Goal: Check status: Check status

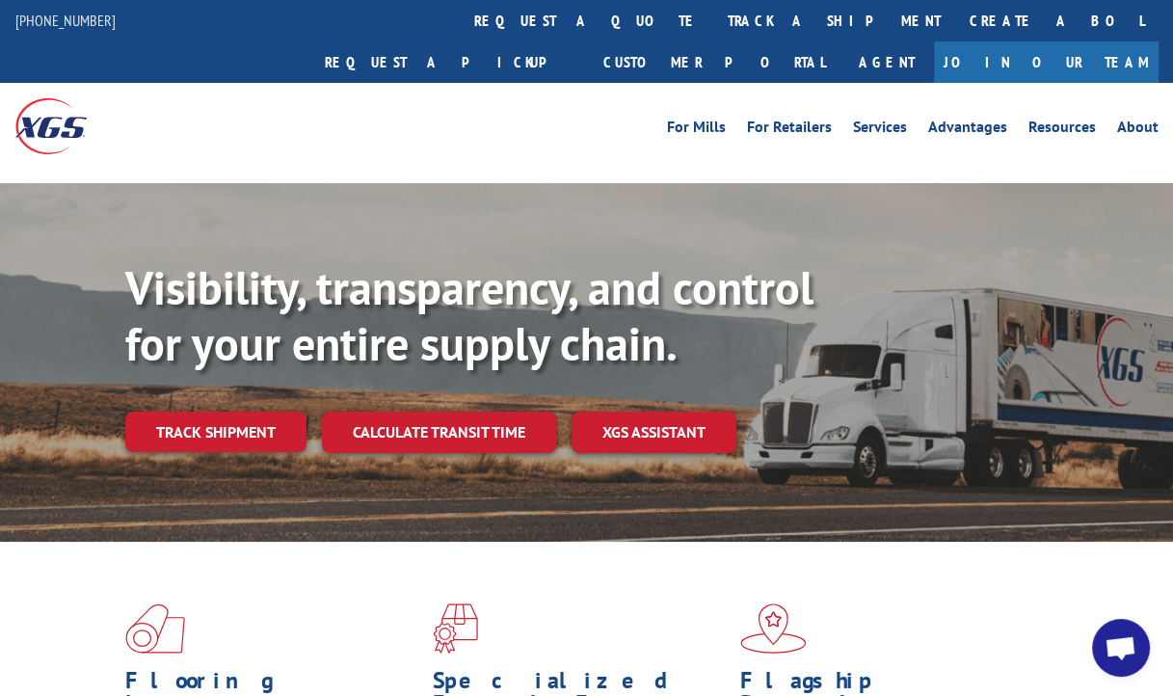
scroll to position [340, 0]
click at [1118, 649] on span "Open chat" at bounding box center [1120, 649] width 32 height 27
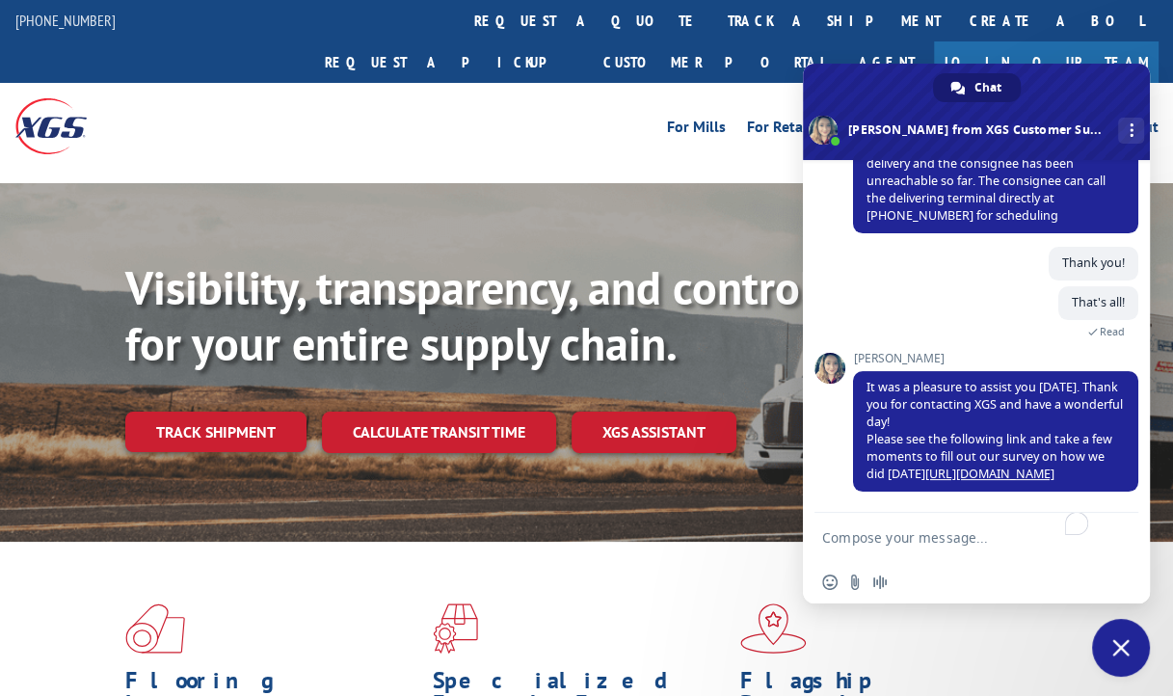
click at [934, 540] on textarea "To enrich screen reader interactions, please activate Accessibility in Grammarl…" at bounding box center [957, 537] width 270 height 48
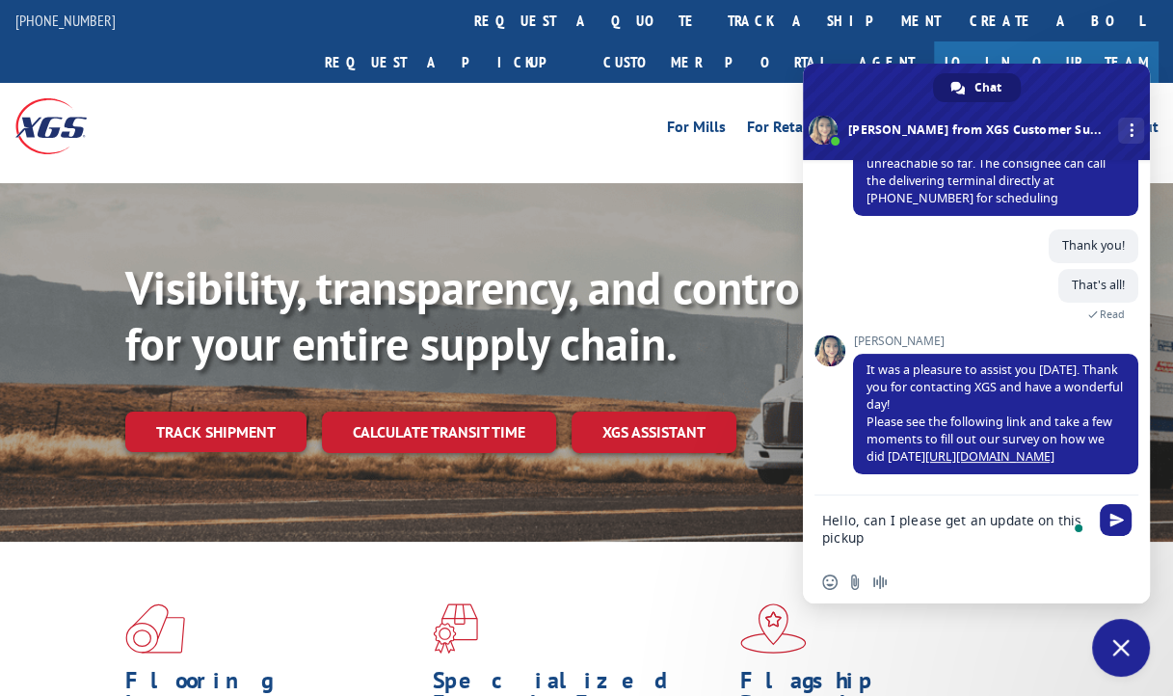
paste textarea "31452366"
type textarea "Hello, can I please get an update on this pickup 31452366"
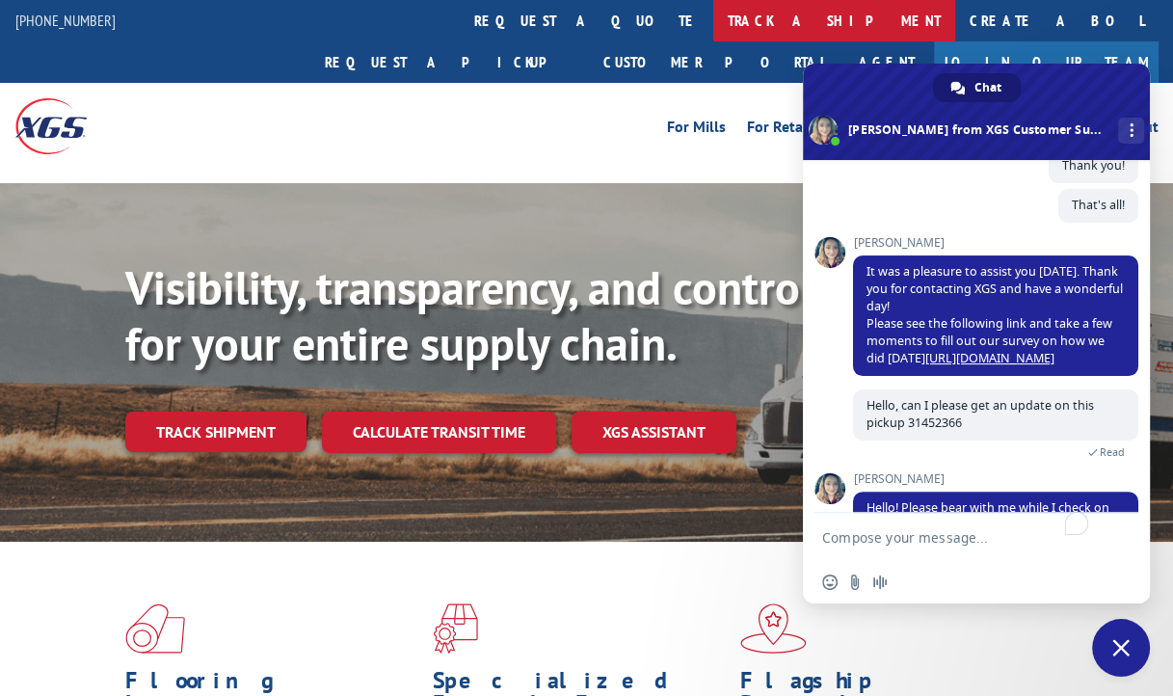
scroll to position [492, 0]
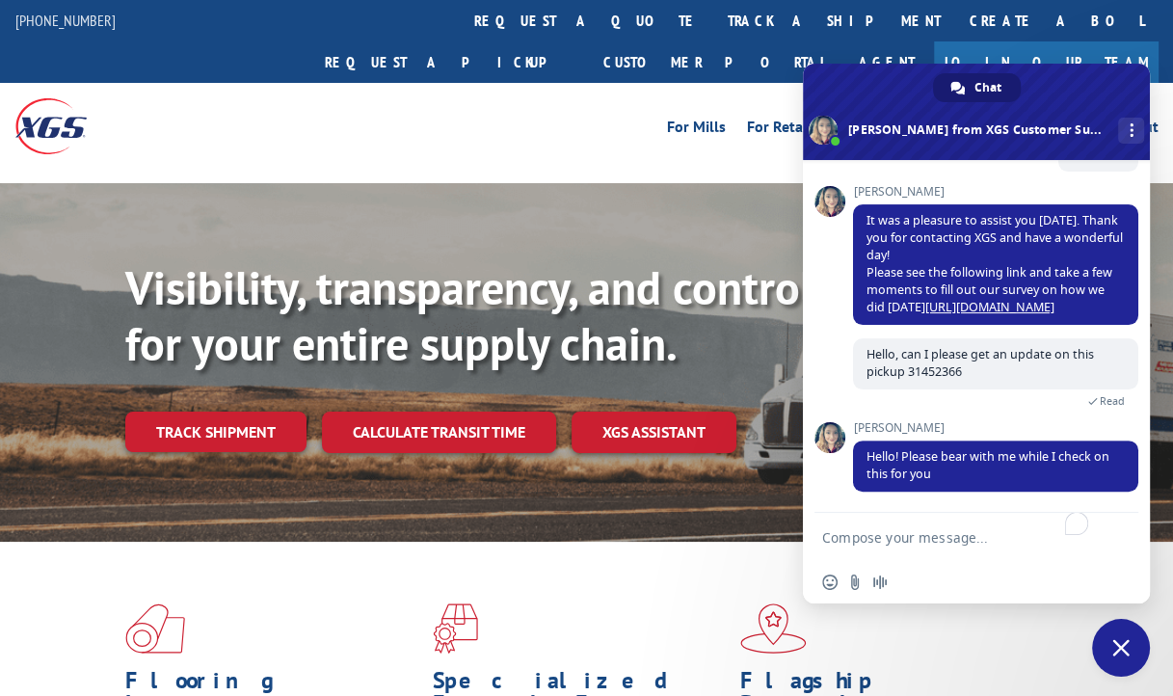
click at [927, 540] on textarea "To enrich screen reader interactions, please activate Accessibility in Grammarl…" at bounding box center [957, 537] width 270 height 48
type textarea "ok. thank you"
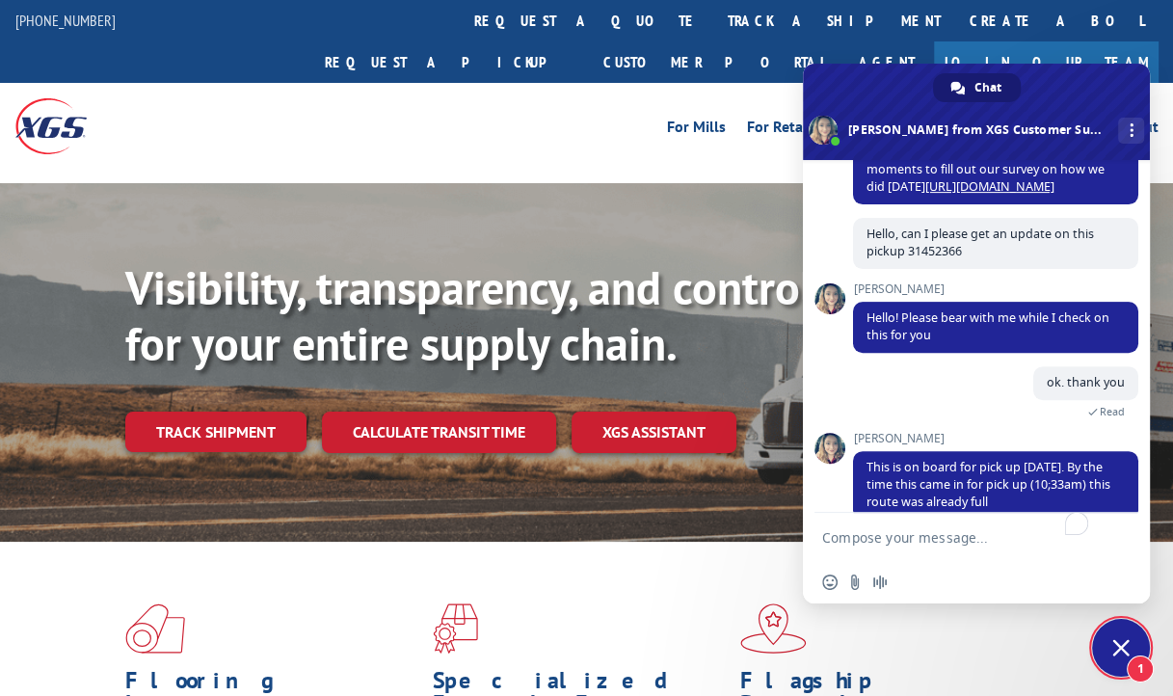
scroll to position [644, 0]
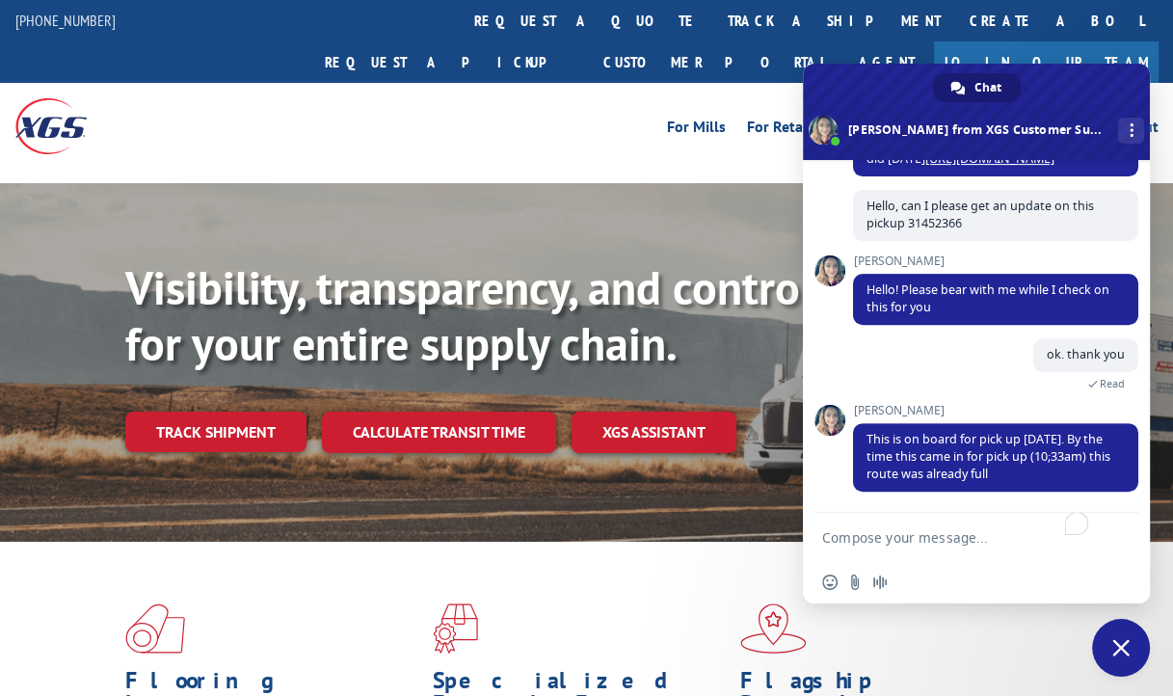
click at [961, 540] on textarea "To enrich screen reader interactions, please activate Accessibility in Grammarl…" at bounding box center [957, 537] width 270 height 48
type textarea "thank you!"
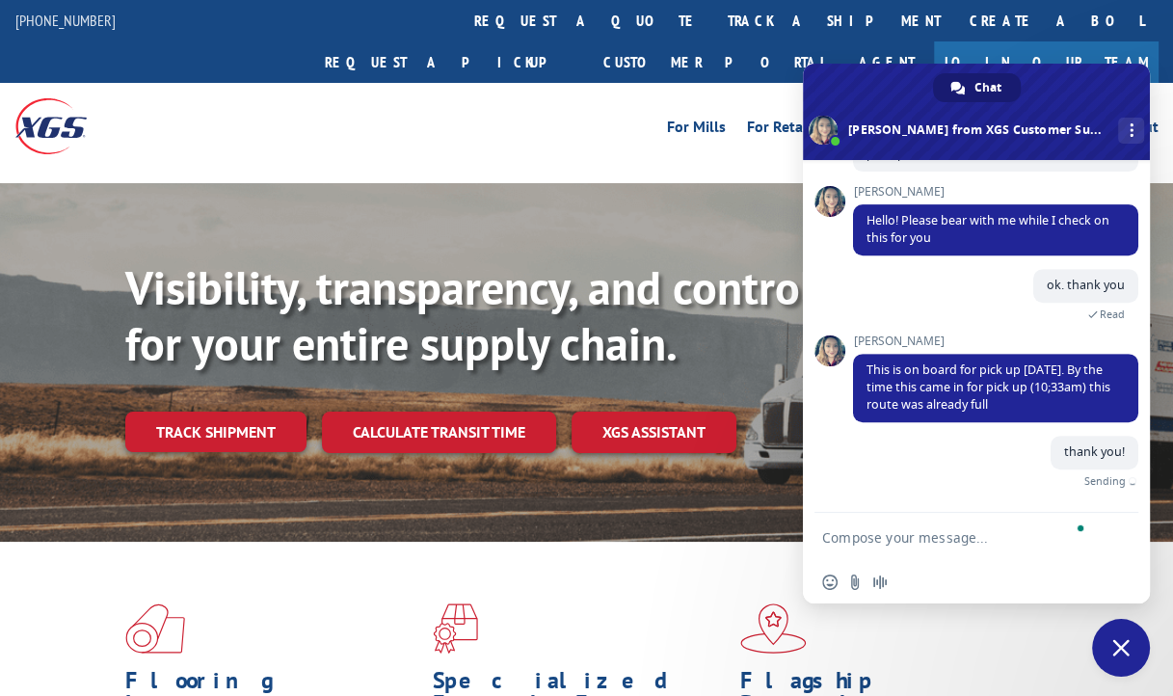
scroll to position [691, 0]
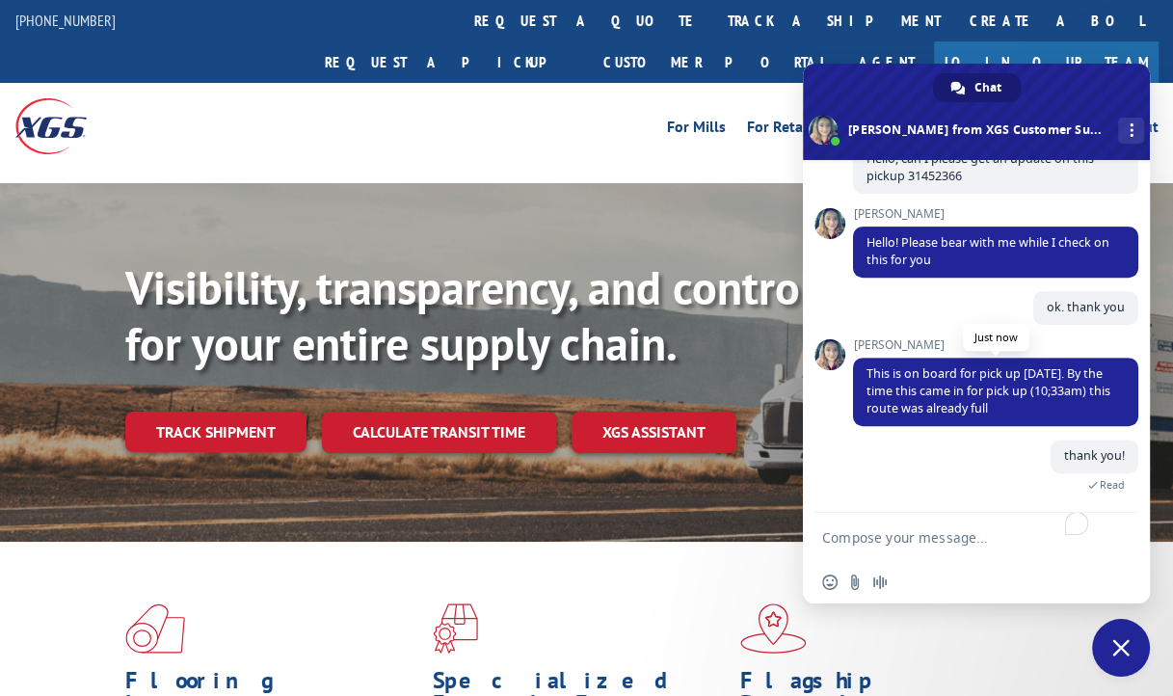
click at [874, 373] on span "This is on board for pick up [DATE]. By the time this came in for pick up (10;3…" at bounding box center [988, 390] width 244 height 51
drag, startPoint x: 874, startPoint y: 373, endPoint x: 1077, endPoint y: 411, distance: 206.8
click at [1077, 411] on span "This is on board for pick up [DATE]. By the time this came in for pick up (10;3…" at bounding box center [995, 392] width 285 height 68
copy div "This is on board for pick up tomorrow 9/5. By the time this came in for pick up…"
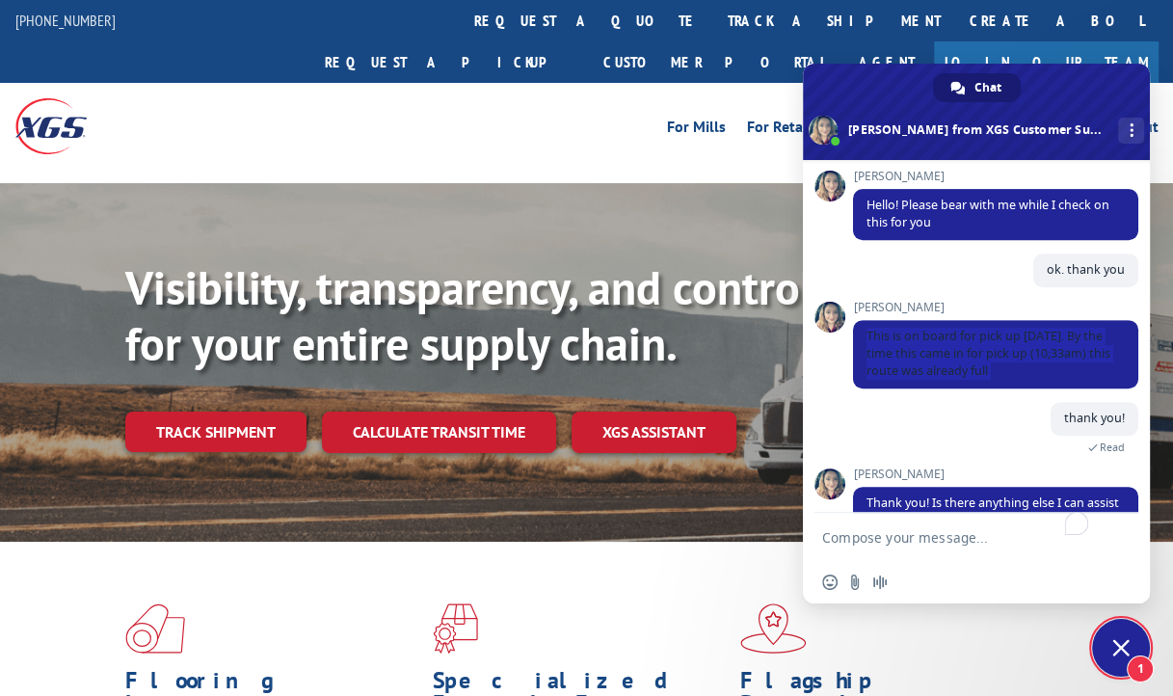
scroll to position [777, 0]
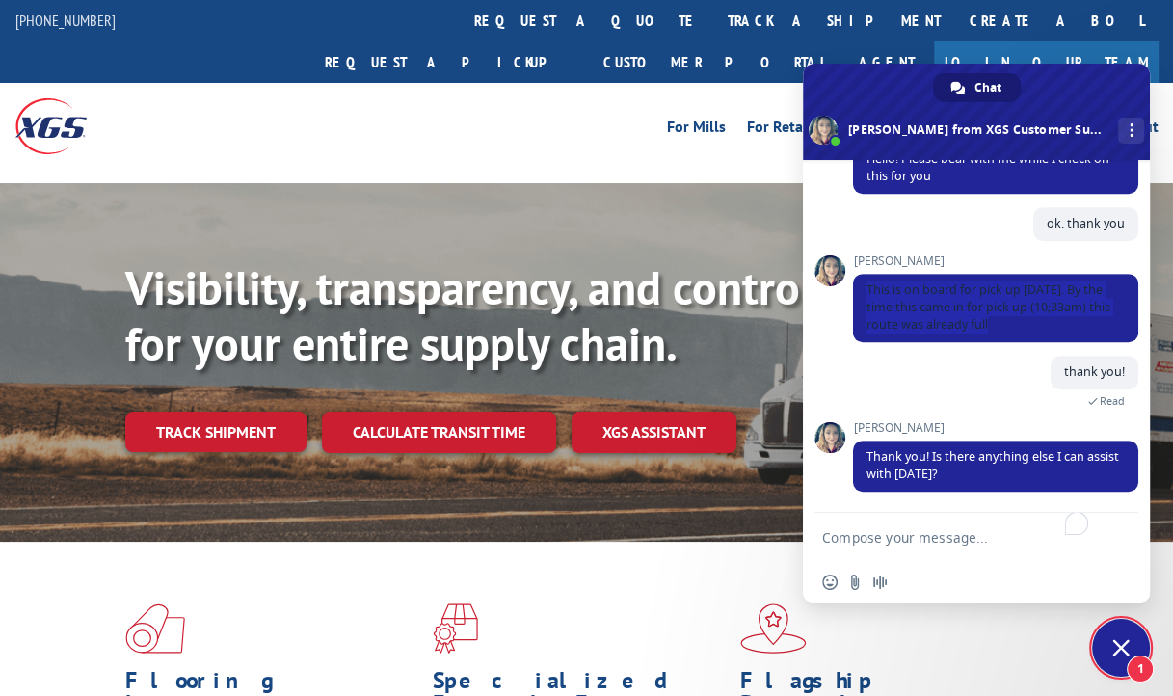
click at [943, 536] on textarea "To enrich screen reader interactions, please activate Accessibility in Grammarl…" at bounding box center [957, 537] width 270 height 48
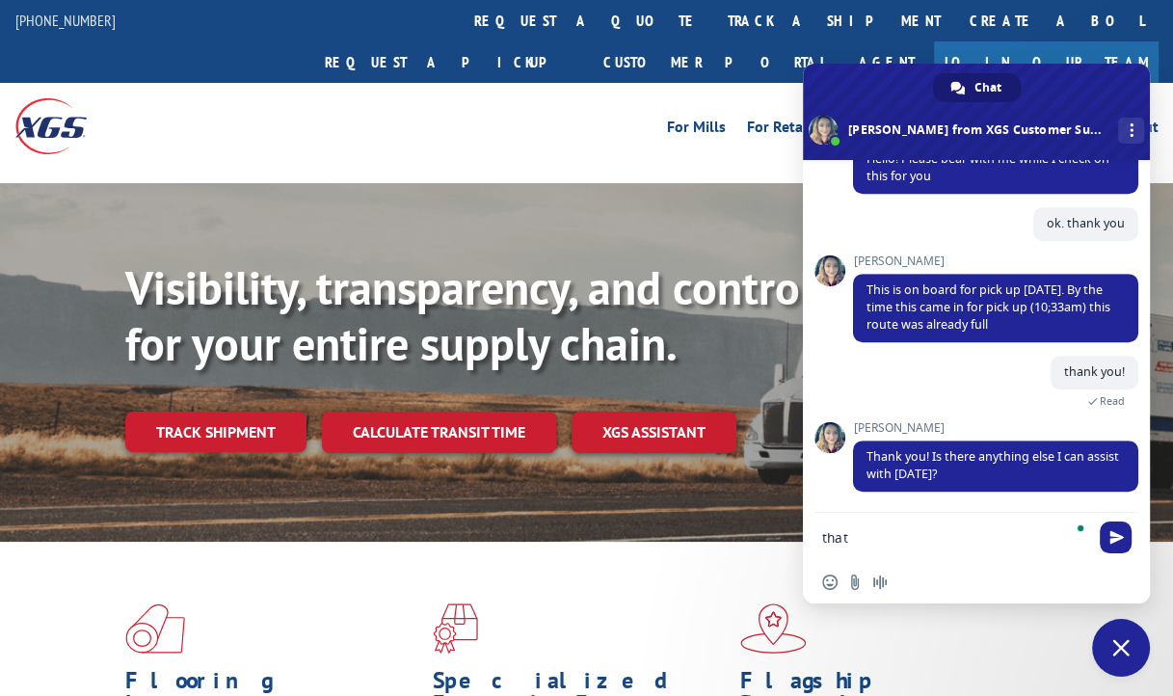
scroll to position [815, 0]
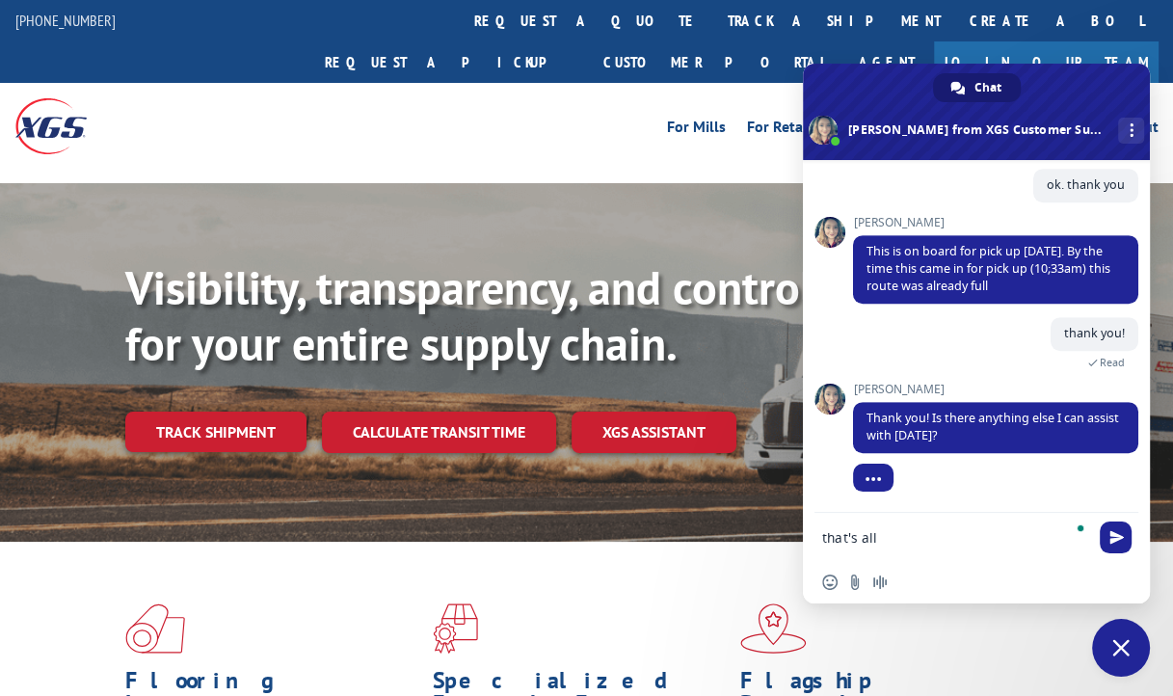
type textarea "that's all"
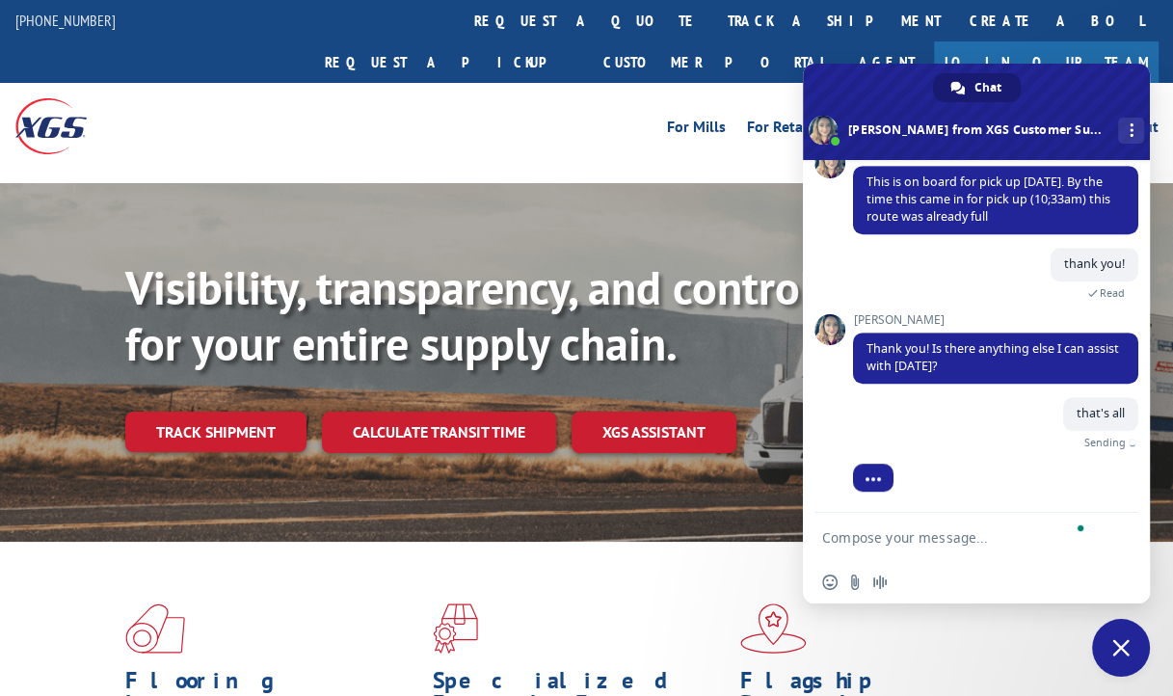
scroll to position [864, 0]
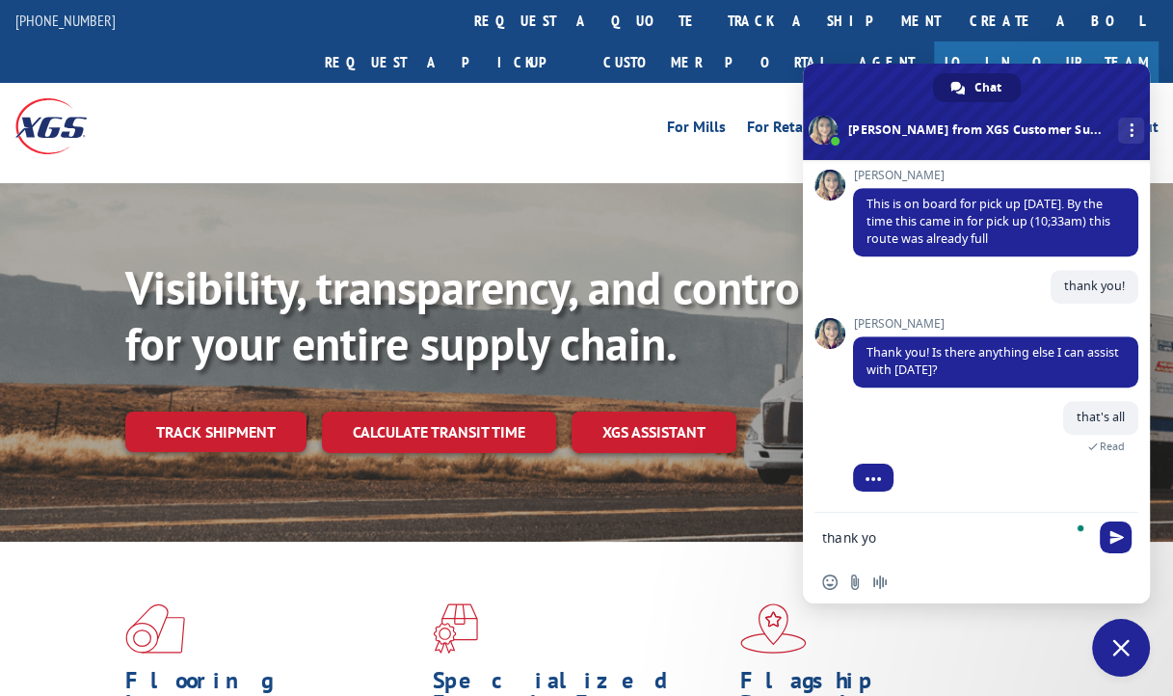
type textarea "thank you"
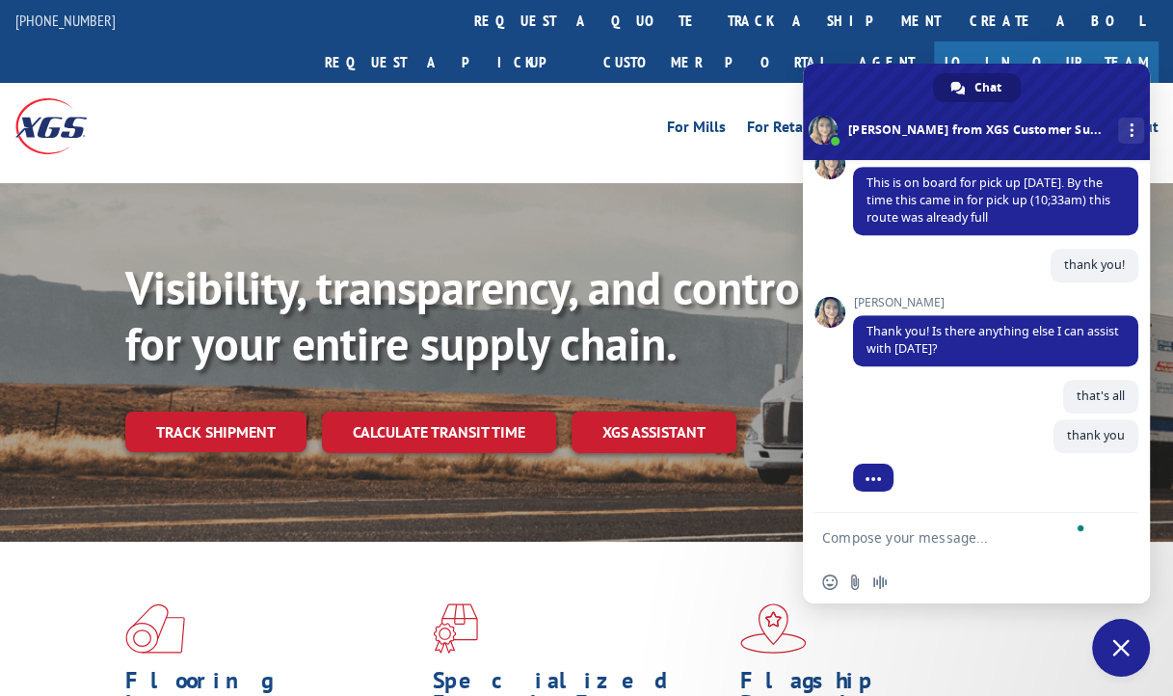
scroll to position [904, 0]
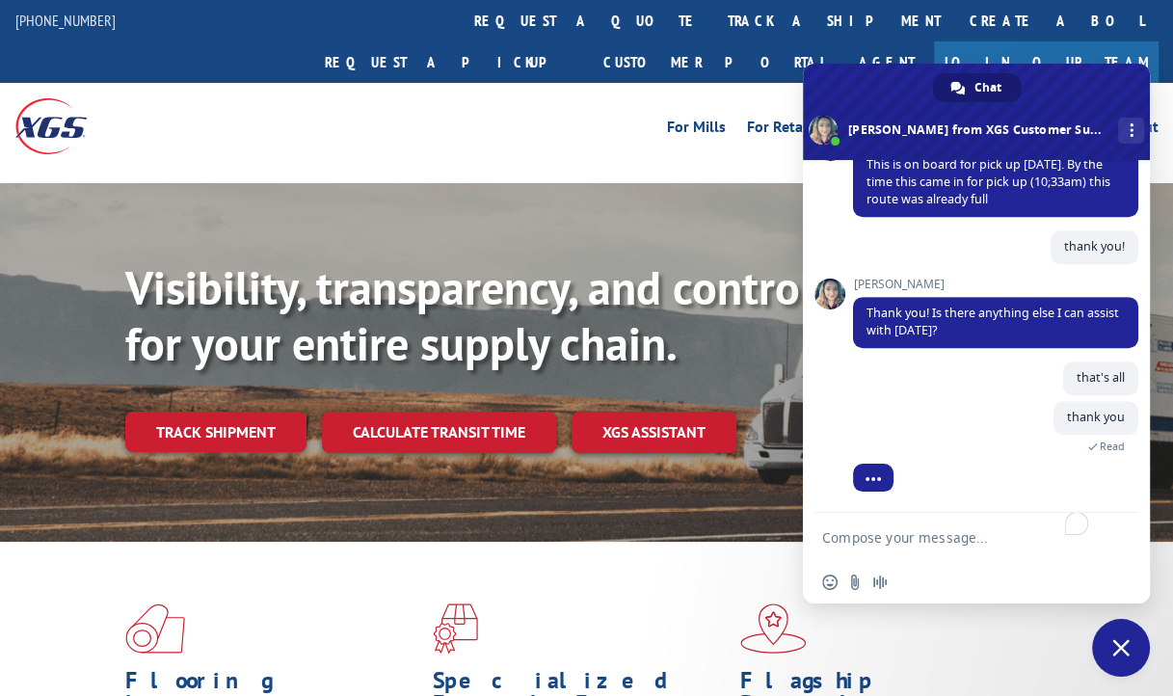
click at [1131, 652] on span "Close chat" at bounding box center [1121, 648] width 58 height 58
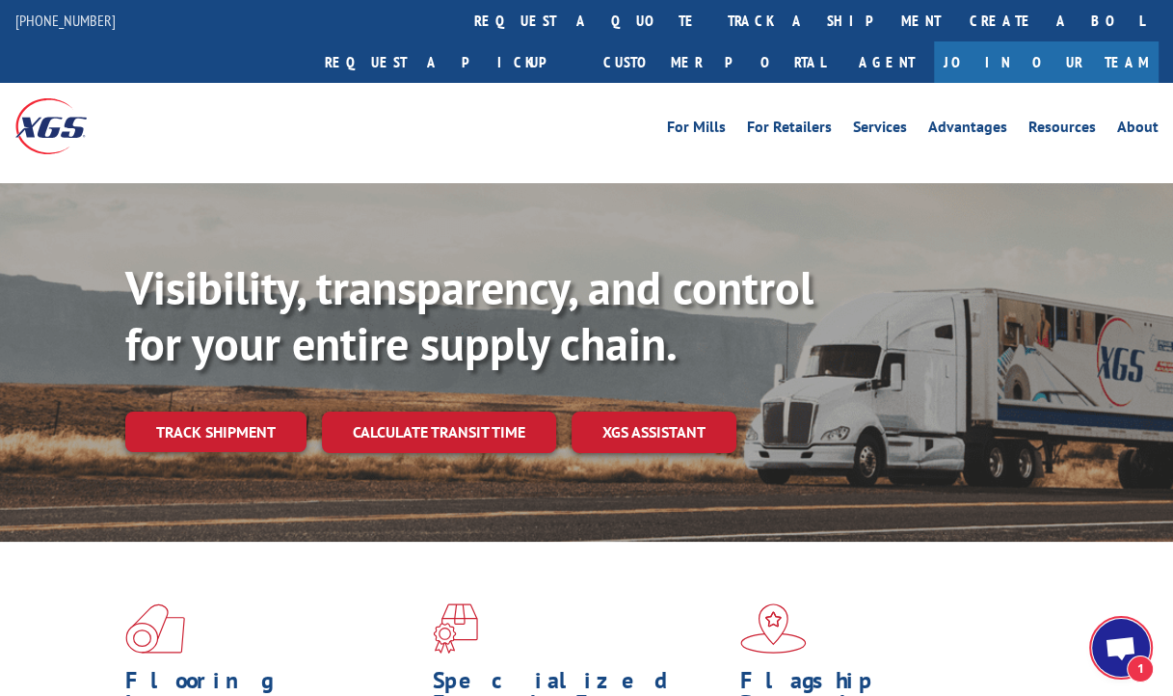
scroll to position [904, 0]
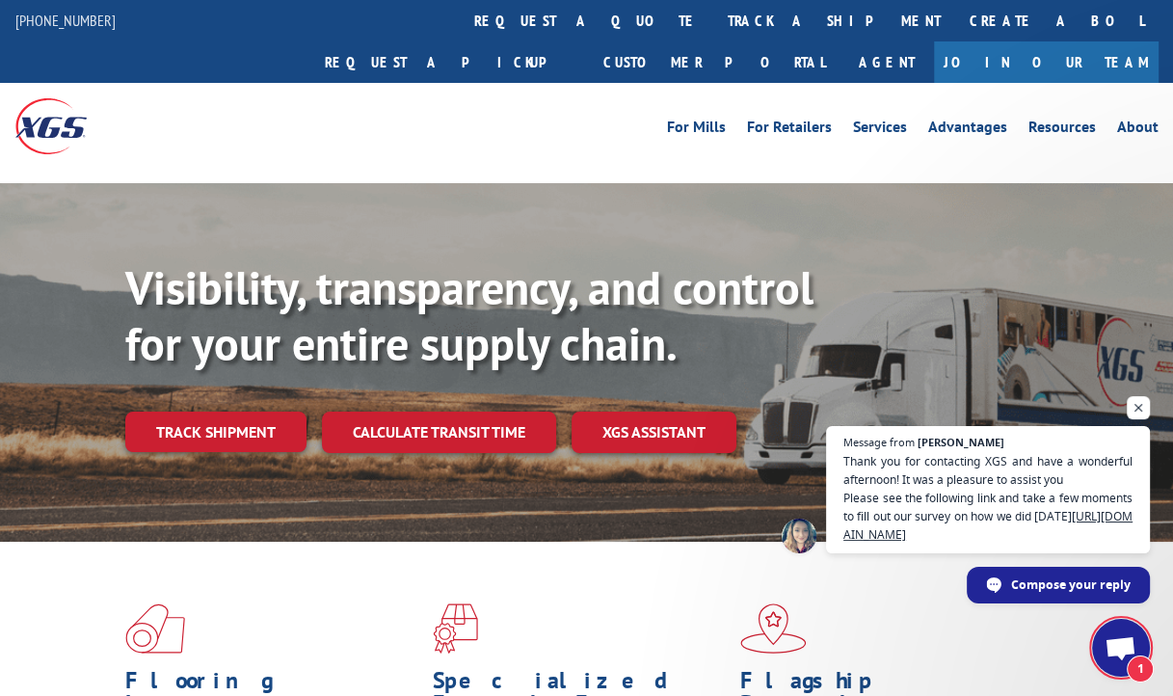
click at [1126, 655] on span "Open chat" at bounding box center [1120, 649] width 32 height 27
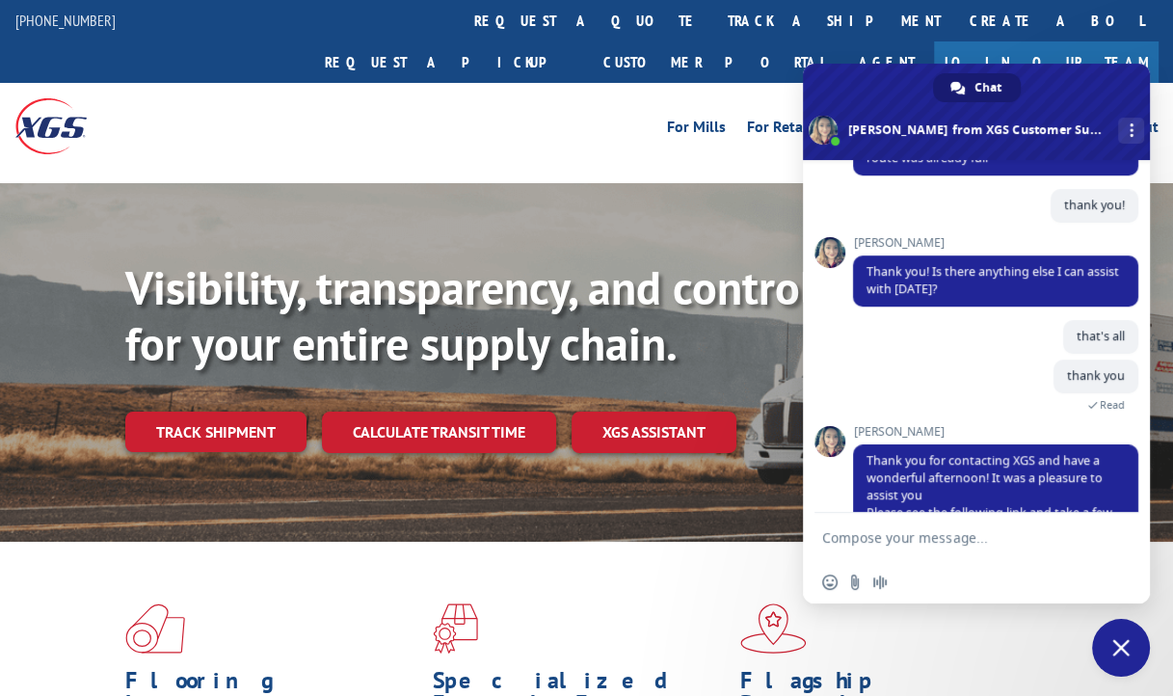
scroll to position [1023, 0]
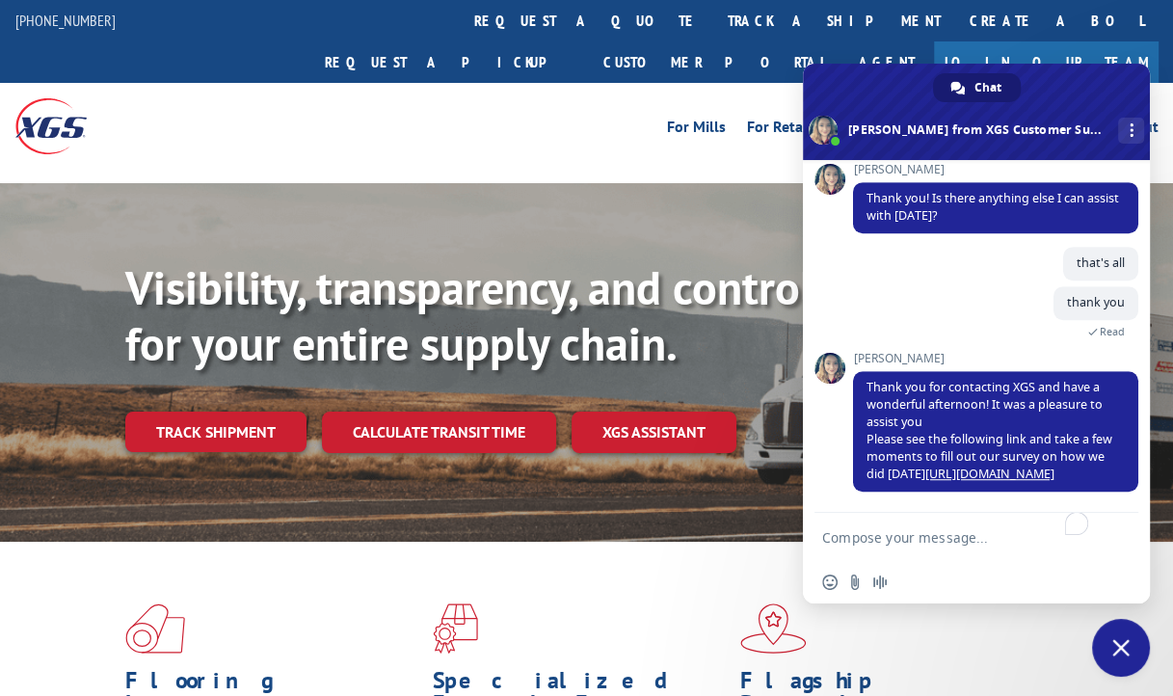
drag, startPoint x: 917, startPoint y: 541, endPoint x: 913, endPoint y: 529, distance: 12.5
click at [917, 540] on textarea "To enrich screen reader interactions, please activate Accessibility in Grammarl…" at bounding box center [957, 537] width 270 height 48
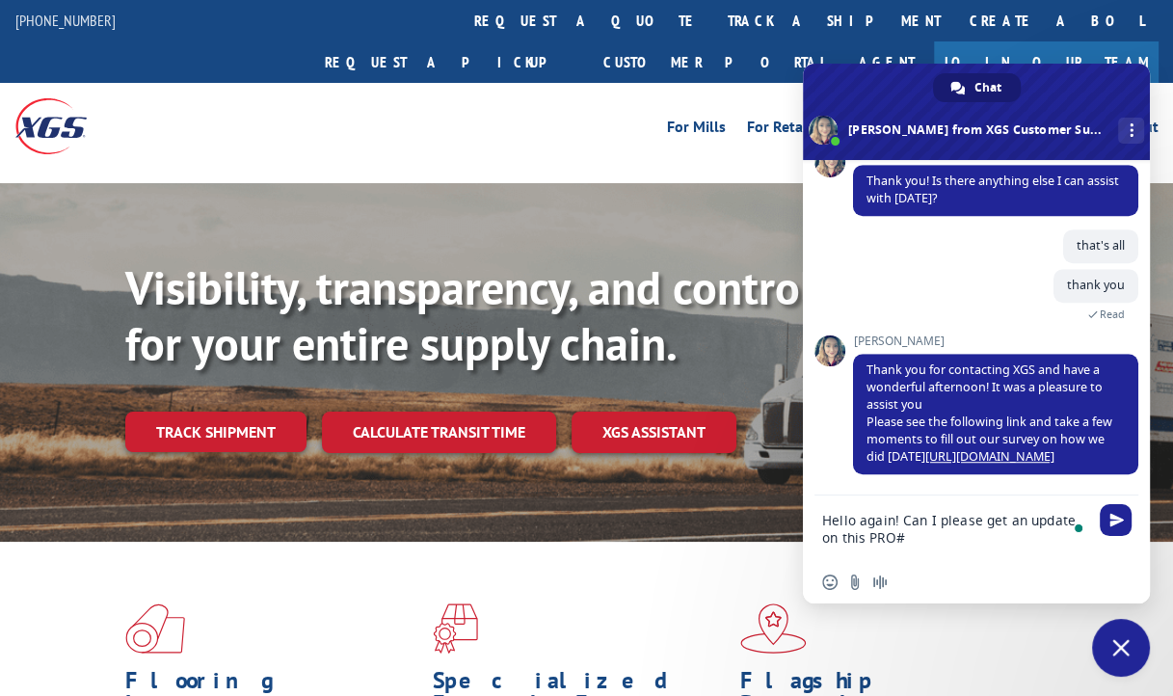
paste textarea "17501685"
type textarea "Hello again! Can I please get an update on this PRO# 17501685"
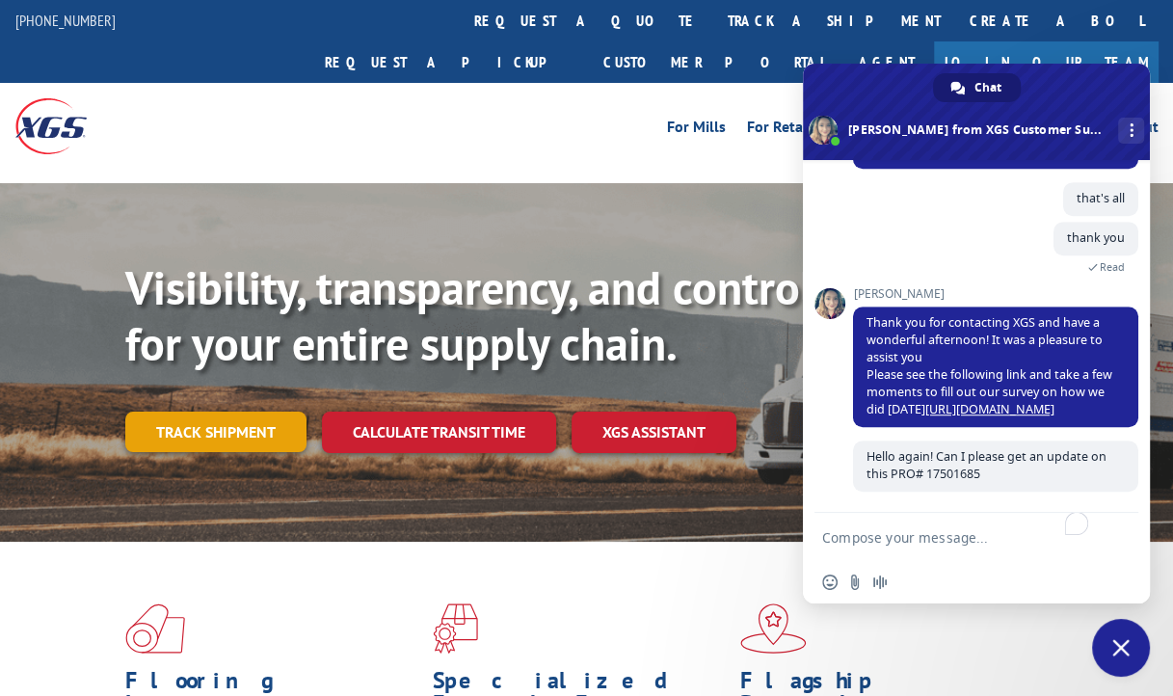
scroll to position [1089, 0]
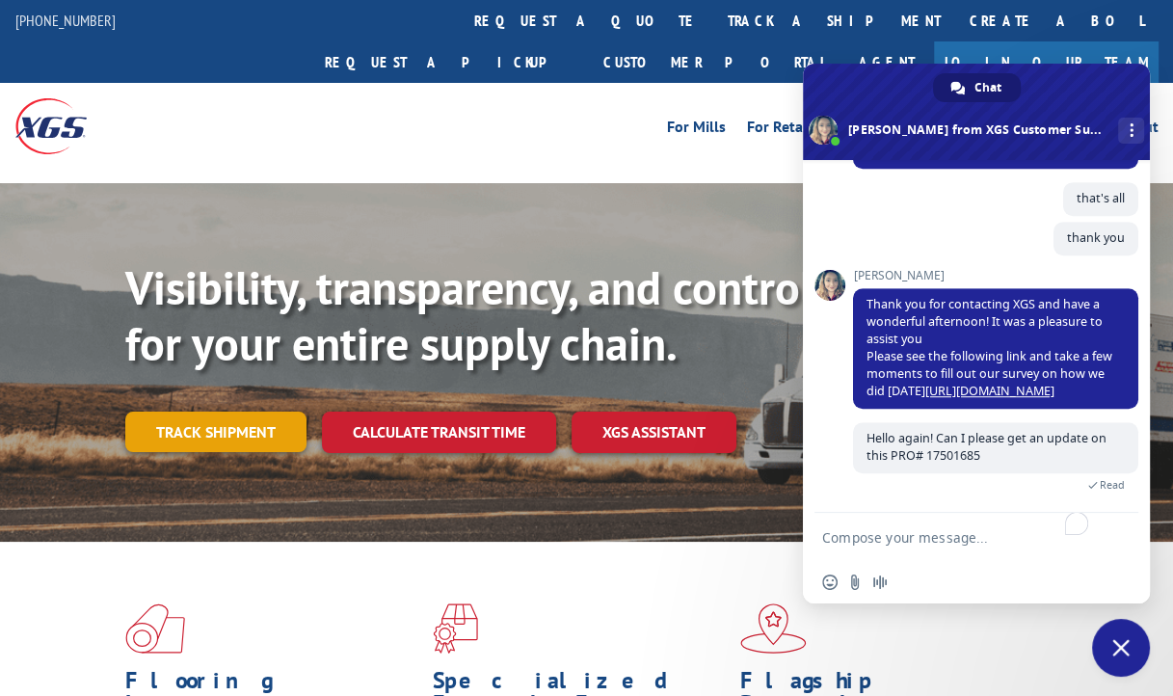
click at [214, 412] on link "Track shipment" at bounding box center [215, 432] width 181 height 40
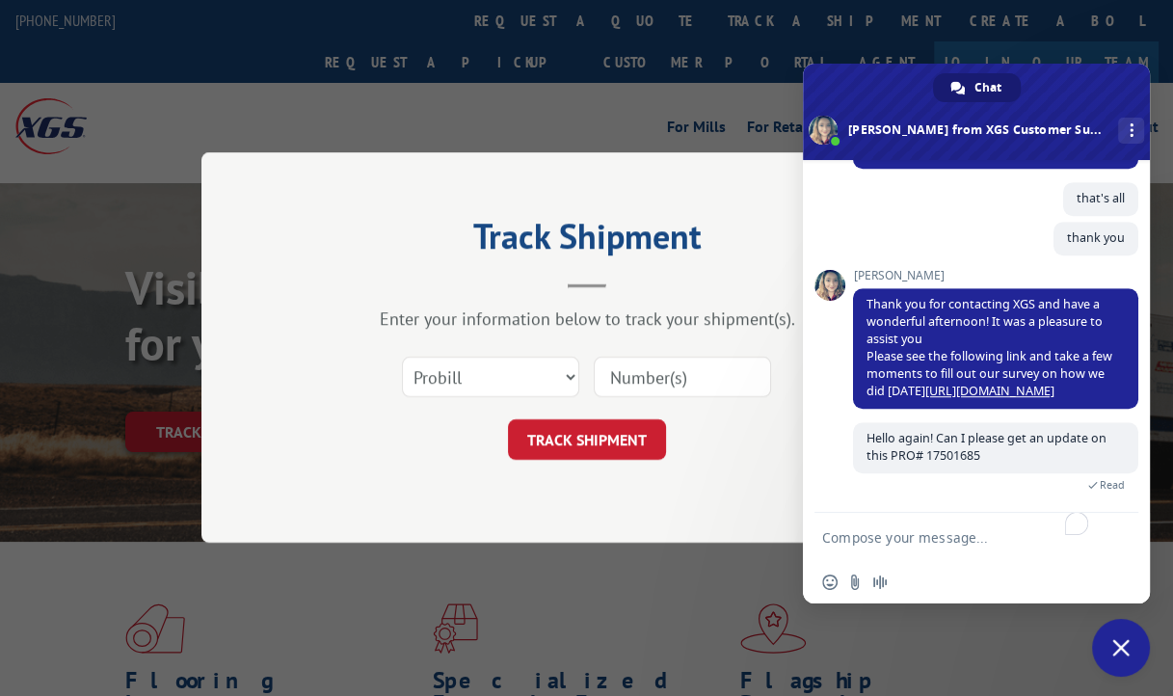
click at [678, 375] on input at bounding box center [682, 378] width 177 height 40
paste input "17501685"
type input "17501685"
click at [621, 427] on button "TRACK SHIPMENT" at bounding box center [587, 440] width 158 height 40
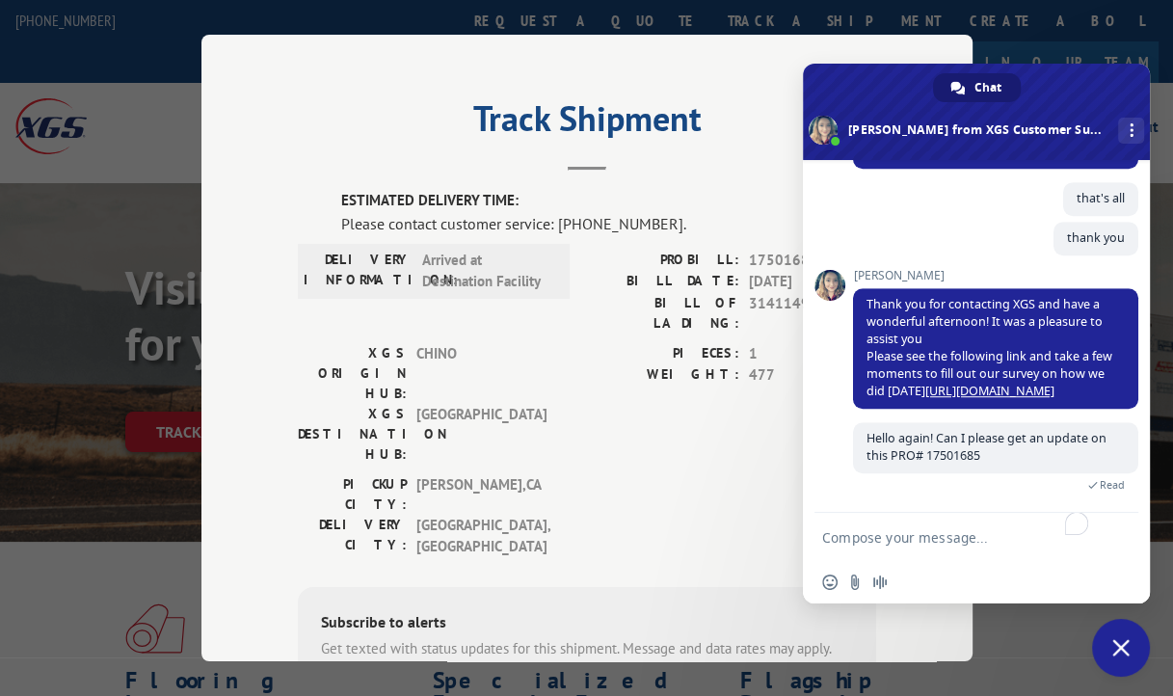
click at [547, 404] on div "XGS DESTINATION HUB: [GEOGRAPHIC_DATA]" at bounding box center [428, 434] width 260 height 61
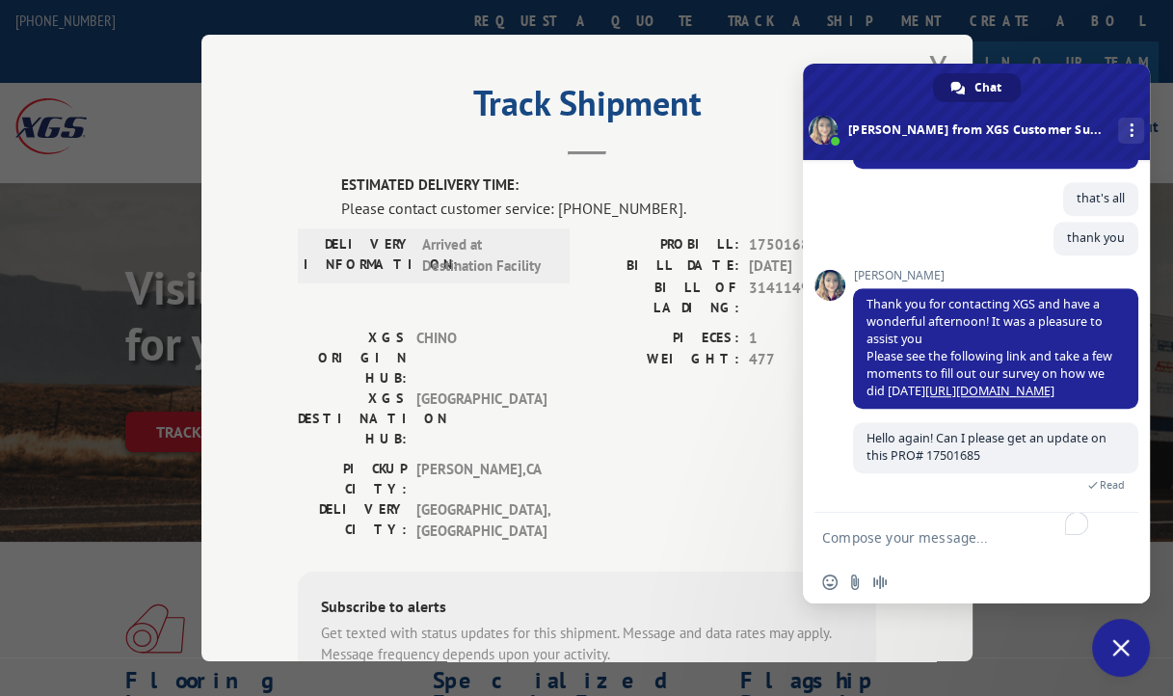
scroll to position [0, 0]
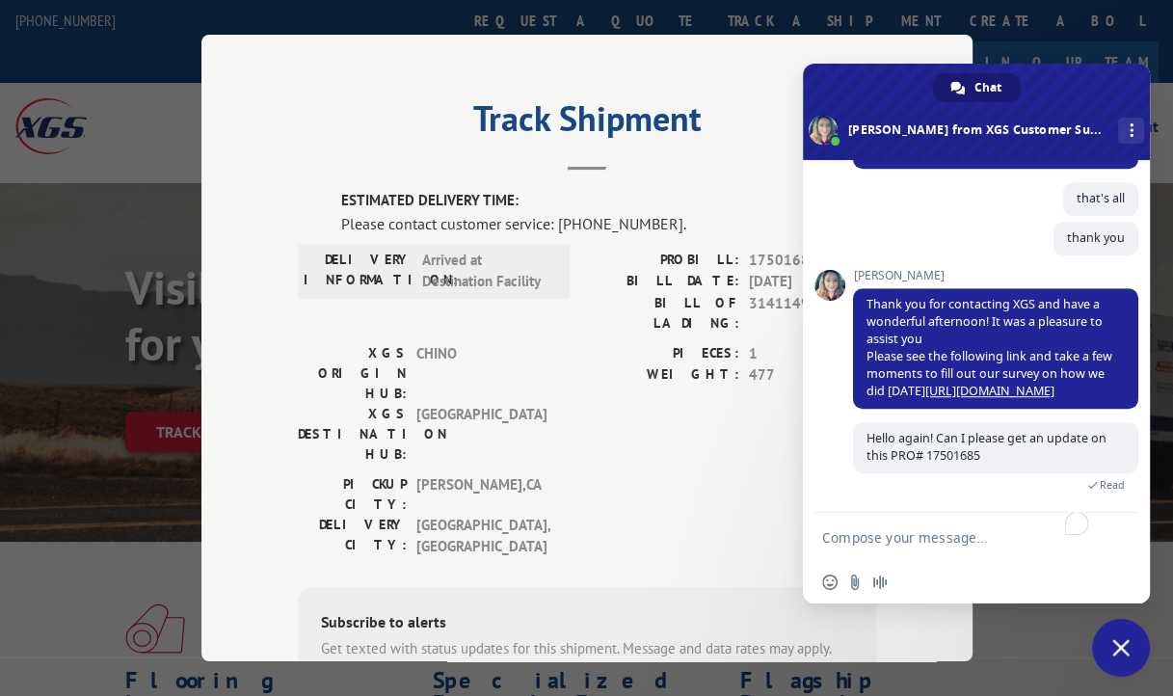
click at [120, 96] on div "Track Shipment ESTIMATED DELIVERY TIME: Please contact customer service: [PHONE…" at bounding box center [586, 348] width 1173 height 696
click at [1068, 587] on div "Insert an emoji Send a file Audio message" at bounding box center [976, 582] width 347 height 42
click at [1035, 83] on span at bounding box center [976, 112] width 347 height 96
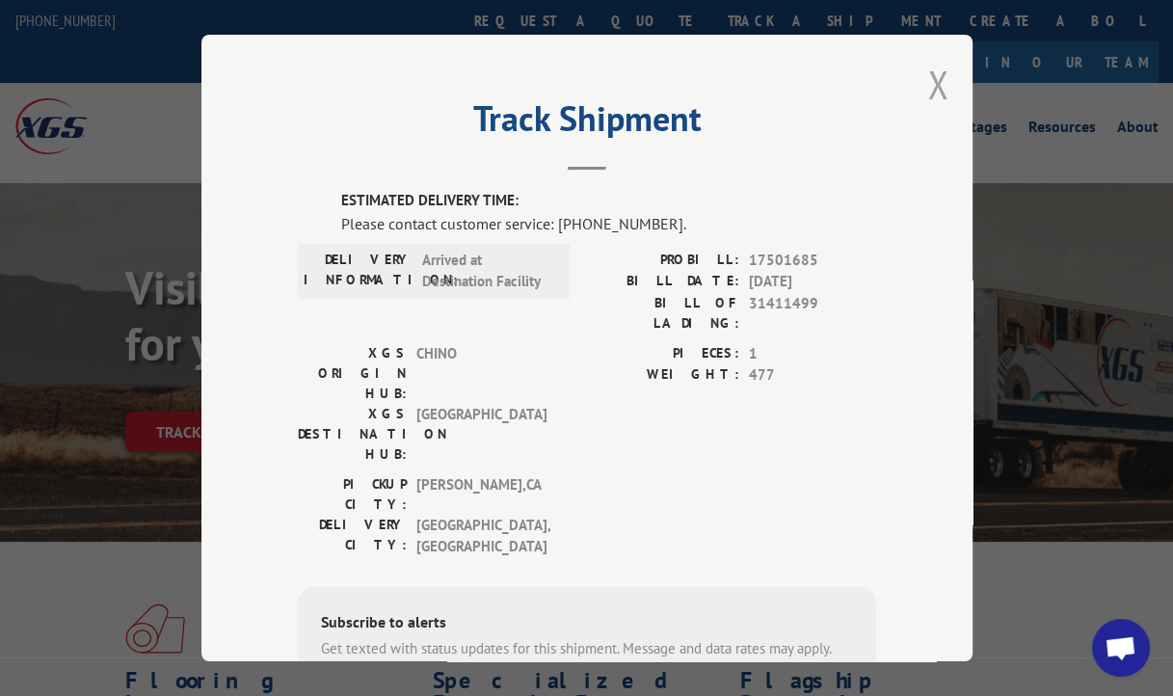
click at [934, 83] on button "Close modal" at bounding box center [937, 84] width 21 height 51
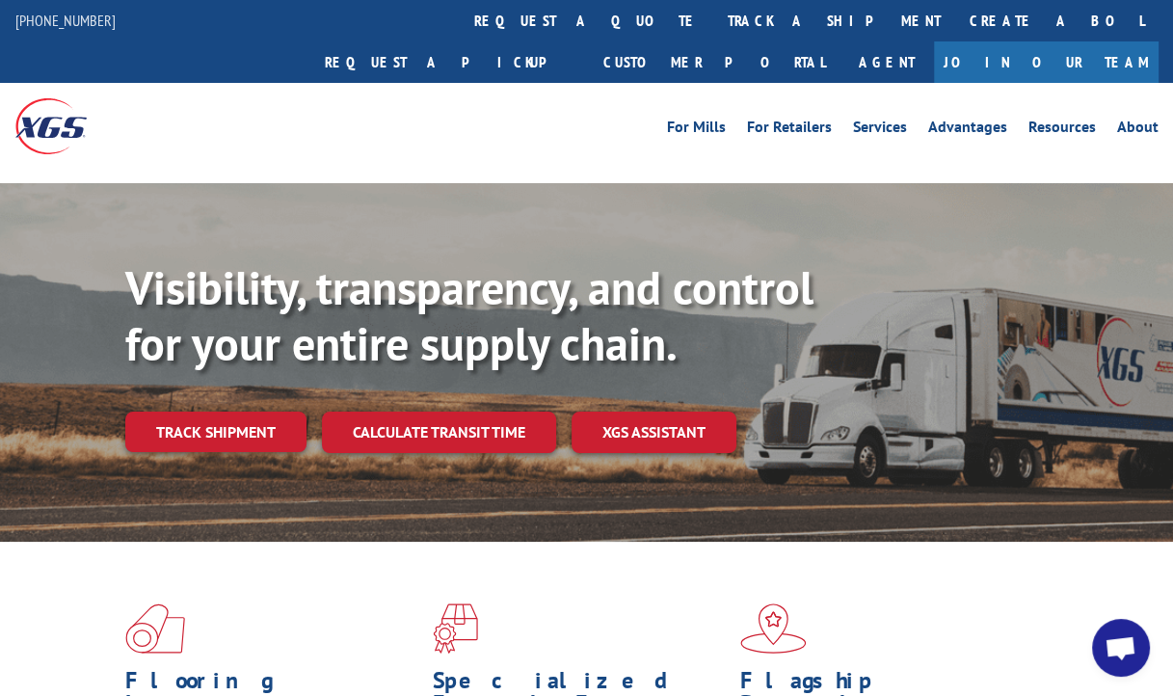
click at [1099, 652] on span "Open chat" at bounding box center [1121, 648] width 58 height 58
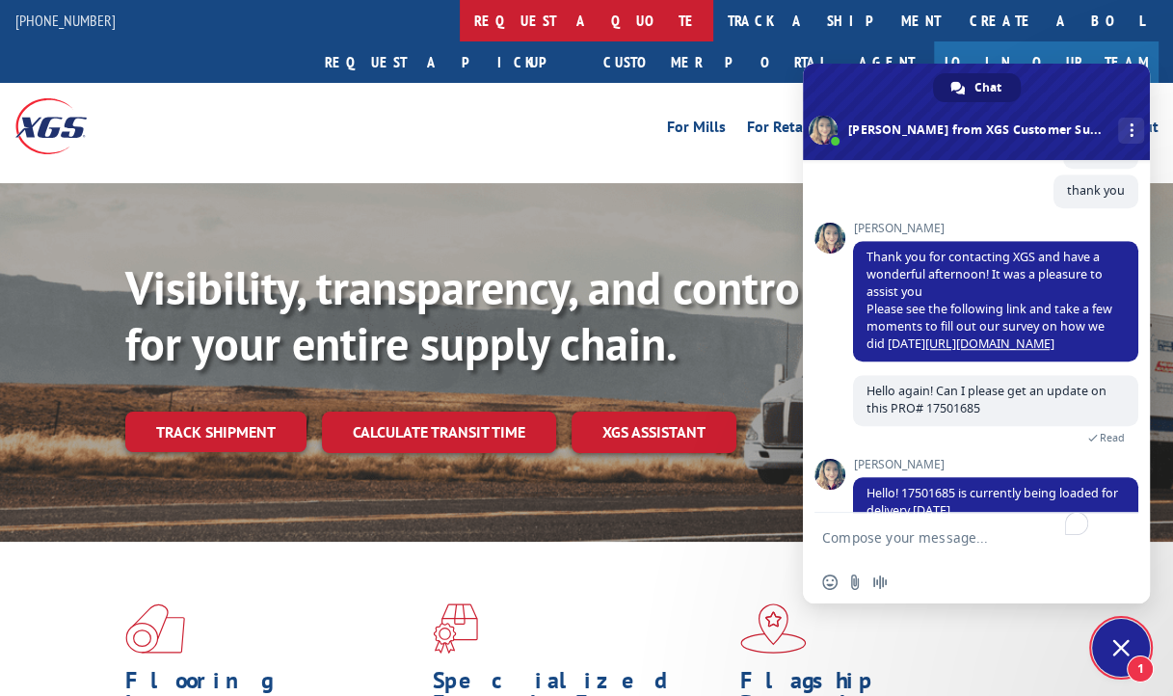
scroll to position [1175, 0]
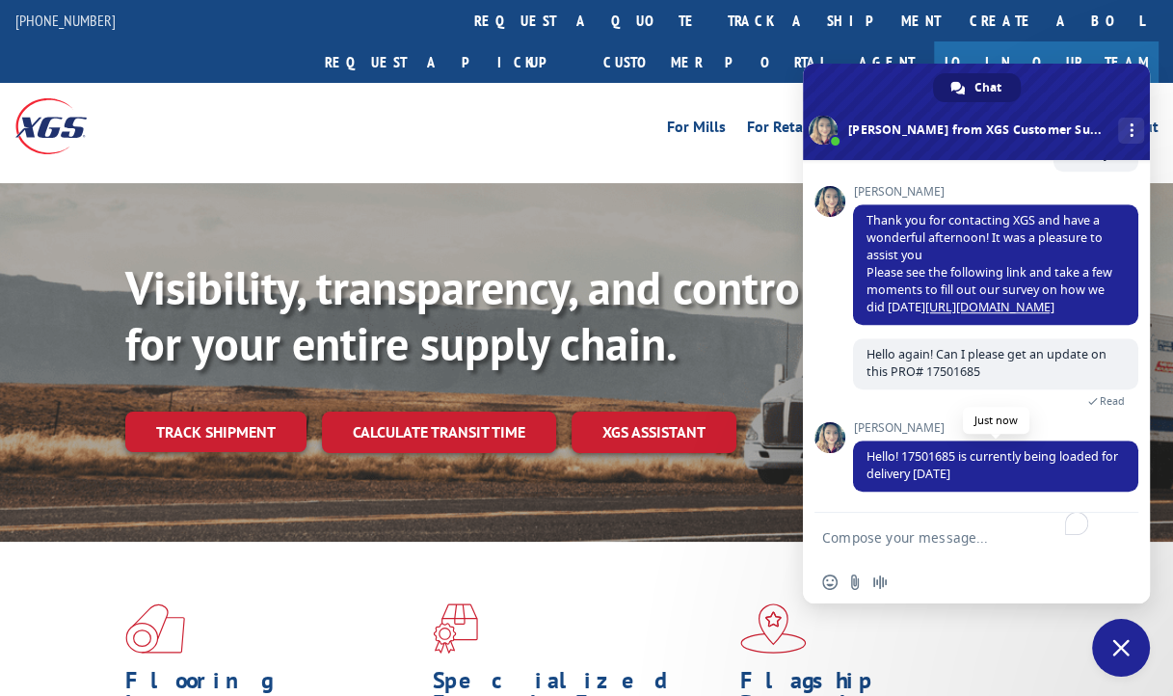
click at [1050, 452] on span "Hello! 17501685 is currently being loaded for delivery [DATE]" at bounding box center [992, 465] width 252 height 34
drag, startPoint x: 1050, startPoint y: 452, endPoint x: 1010, endPoint y: 471, distance: 44.0
click at [1010, 471] on span "Hello! 17501685 is currently being loaded for delivery [DATE]" at bounding box center [992, 465] width 252 height 34
copy span "being loaded for delivery [DATE]"
click at [925, 545] on textarea "To enrich screen reader interactions, please activate Accessibility in Grammarl…" at bounding box center [957, 537] width 270 height 48
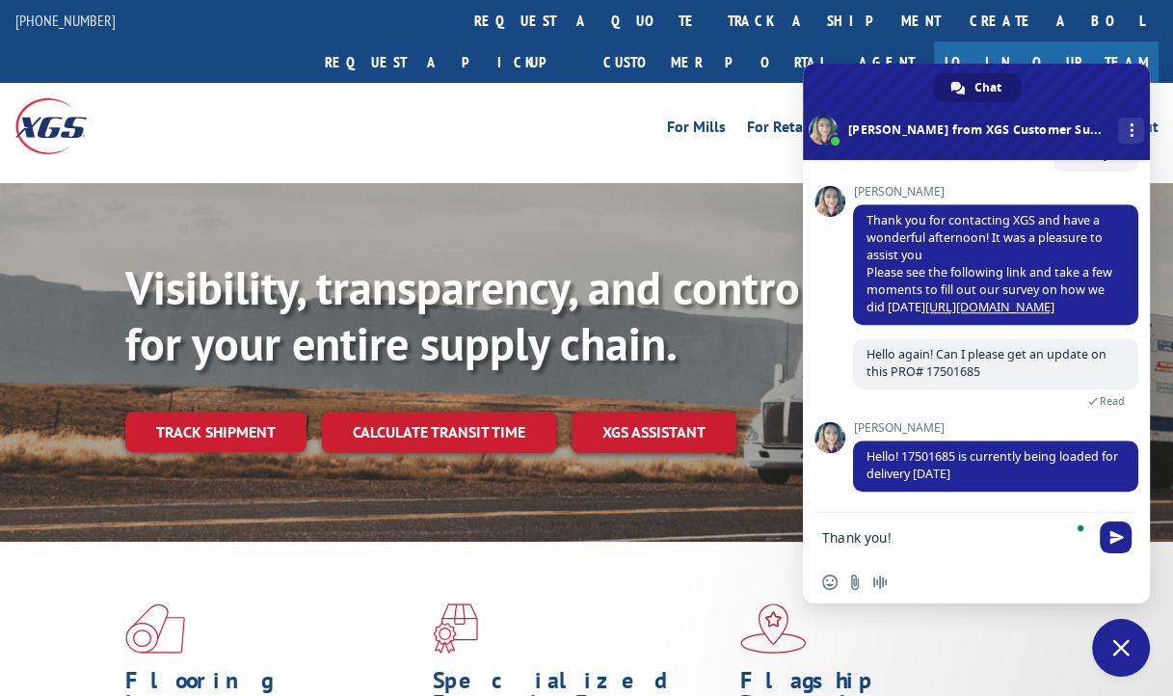
type textarea "Thank you!!"
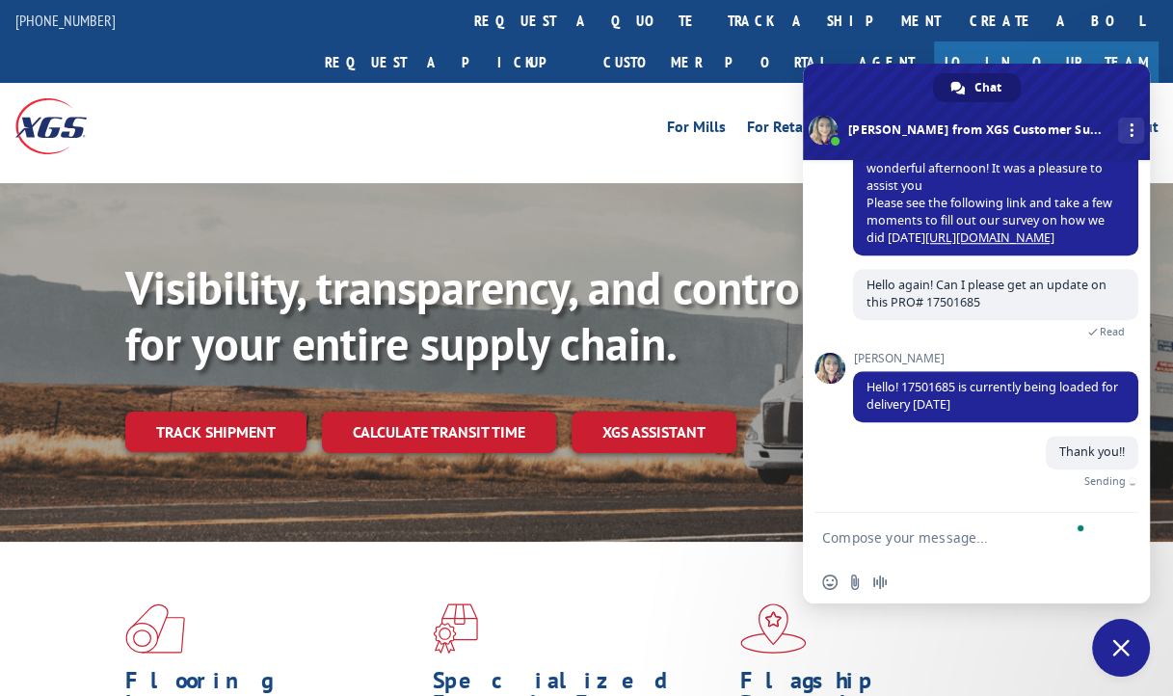
scroll to position [1222, 0]
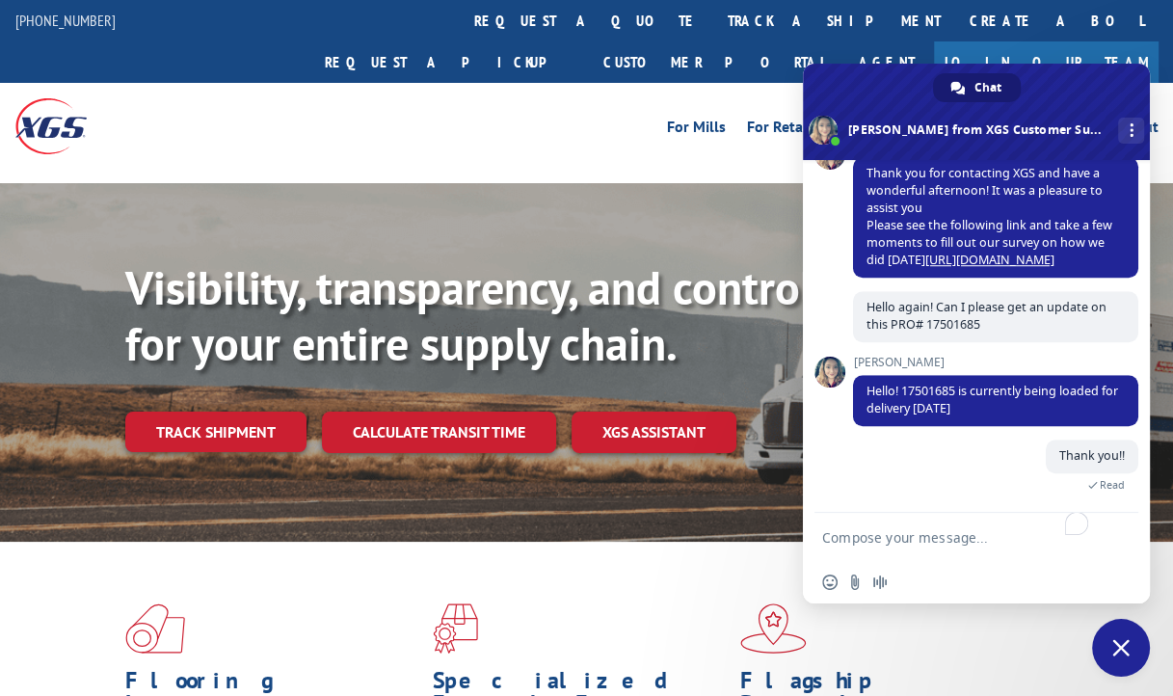
click at [1079, 81] on span at bounding box center [976, 112] width 347 height 96
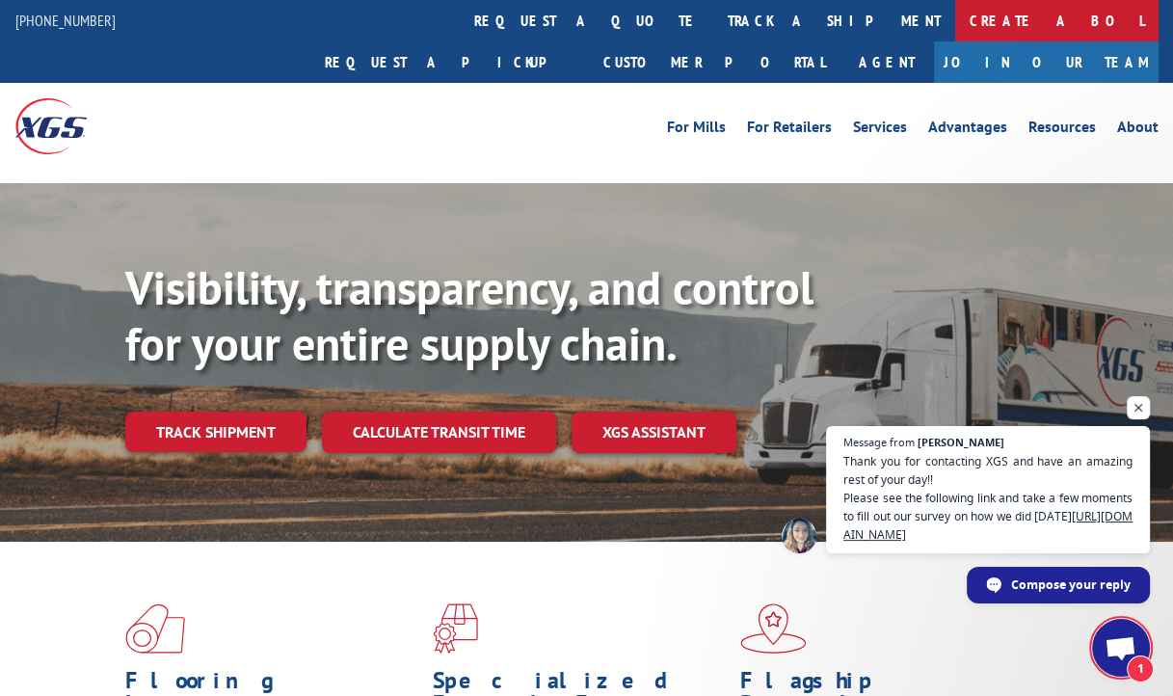
scroll to position [1245, 0]
click at [1124, 641] on span "Open chat" at bounding box center [1120, 649] width 32 height 27
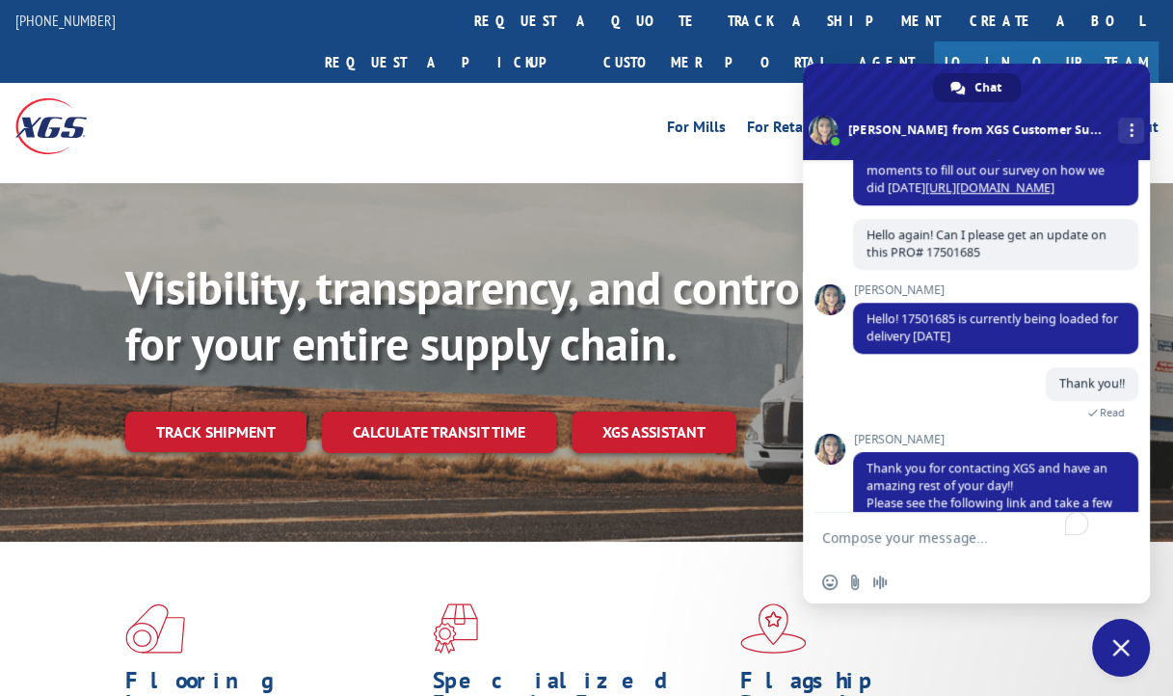
scroll to position [1362, 0]
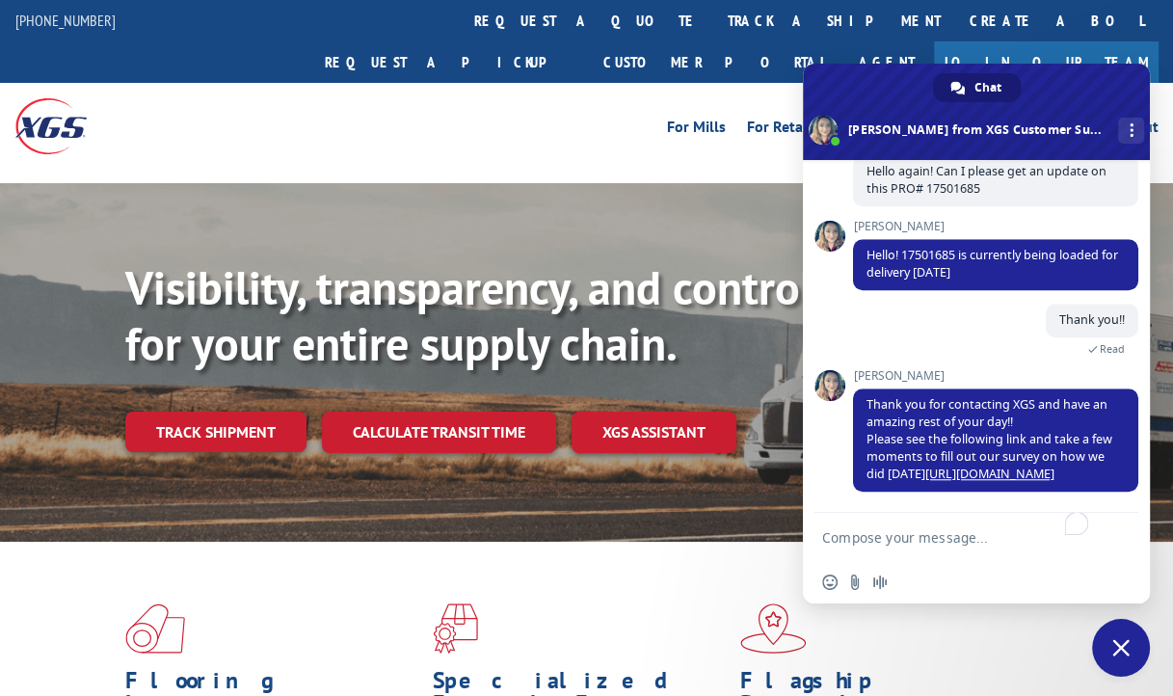
click at [1095, 87] on span at bounding box center [976, 112] width 347 height 96
